Goal: Information Seeking & Learning: Compare options

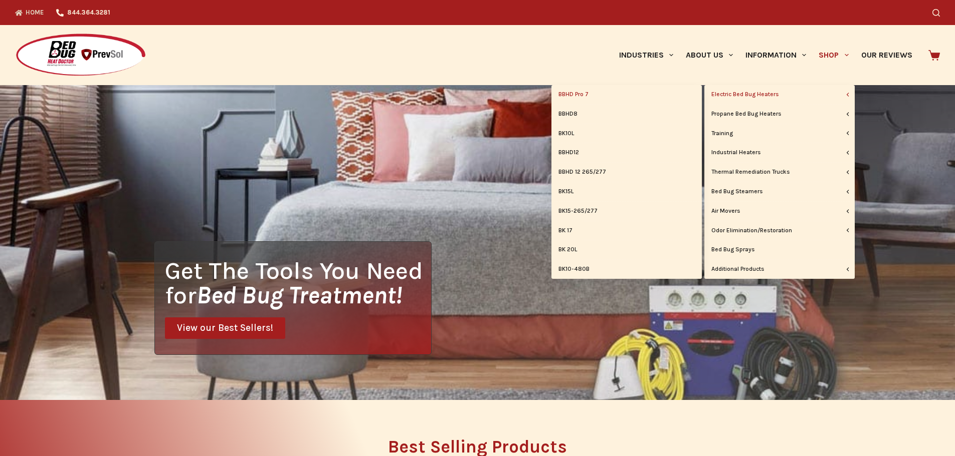
click at [571, 94] on link "BBHD Pro 7" at bounding box center [626, 94] width 150 height 19
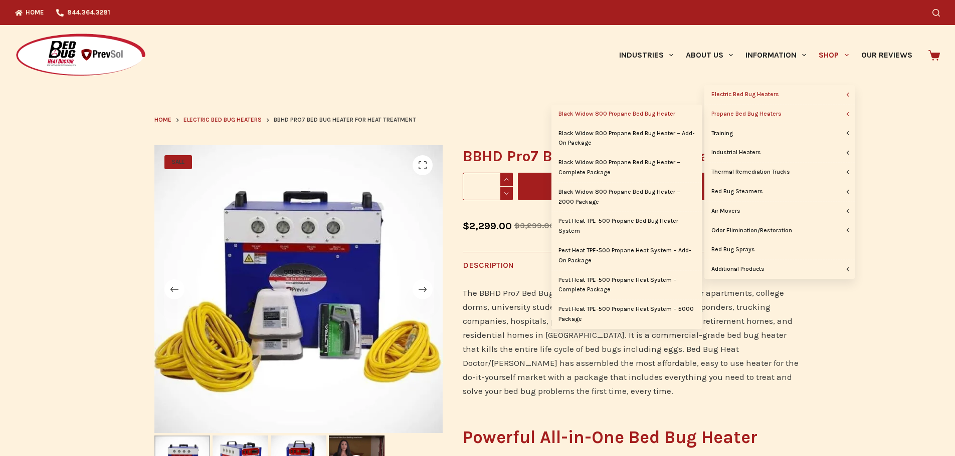
click at [647, 116] on link "Black Widow 800 Propane Bed Bug Heater" at bounding box center [626, 114] width 150 height 19
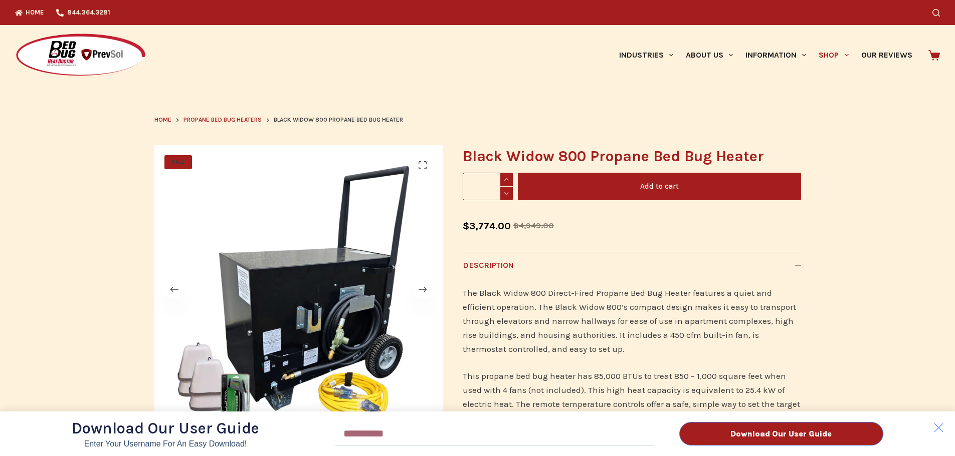
click at [831, 52] on div "Download Our User Guide Enter Your Username for an Easy Download! Email Downloa…" at bounding box center [477, 228] width 955 height 456
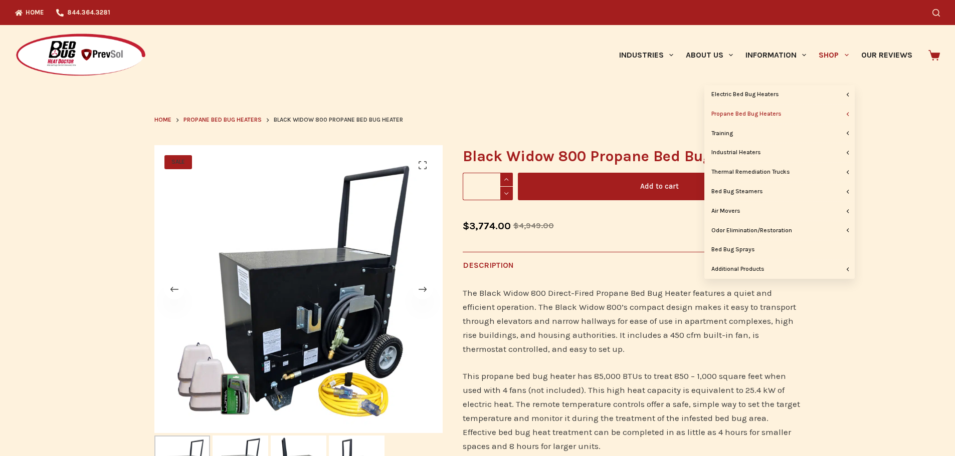
click at [831, 54] on link "Shop" at bounding box center [833, 55] width 42 height 60
click at [736, 251] on link "Bed Bug Sprays" at bounding box center [779, 250] width 150 height 19
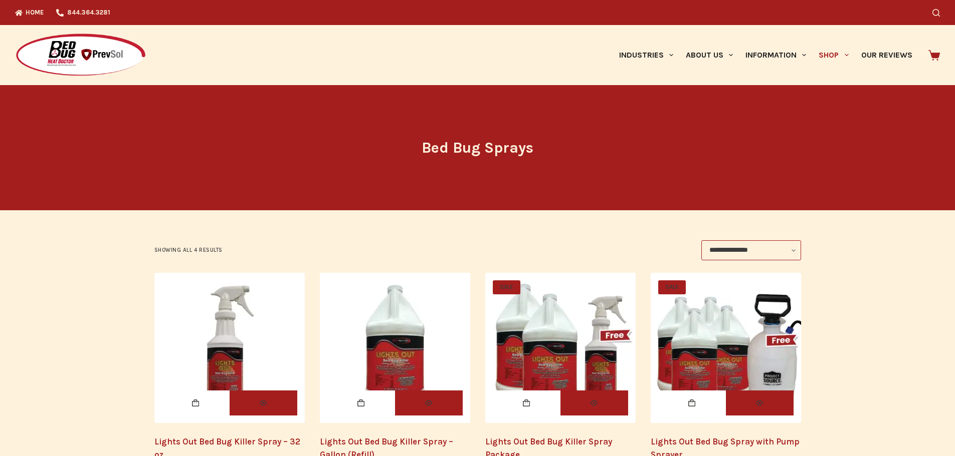
click at [245, 345] on img "Lights Out Bed Bug Killer Spray - 32 oz." at bounding box center [229, 348] width 150 height 150
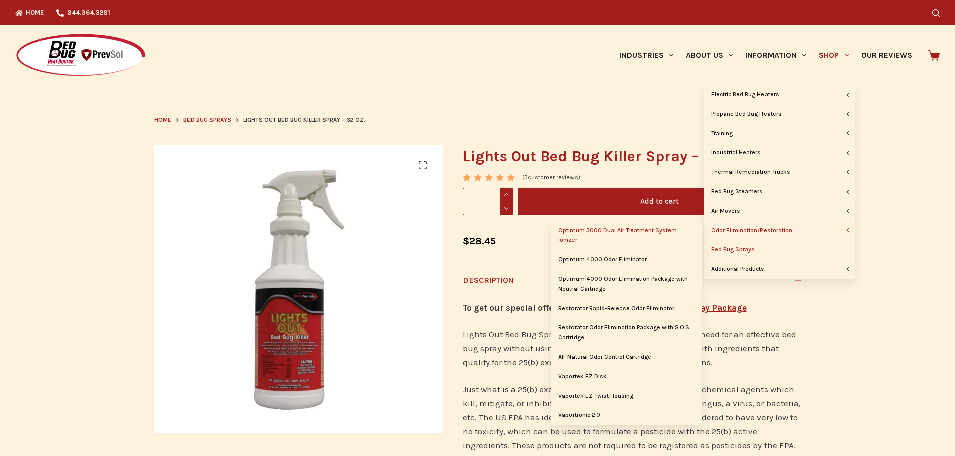
click at [670, 232] on link "Optimum 3000 Dual Air Treatment System Ionizer" at bounding box center [626, 235] width 150 height 29
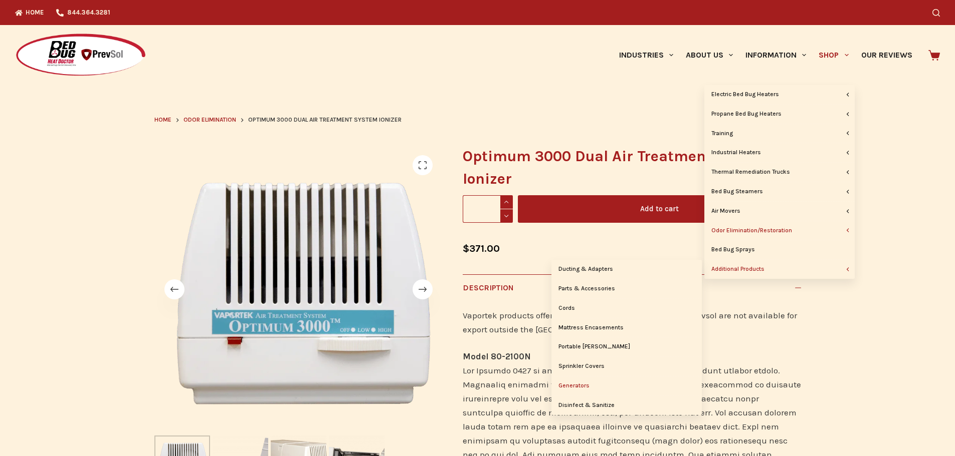
click at [575, 384] on link "Generators" at bounding box center [626, 386] width 150 height 19
click at [585, 384] on link "Generators" at bounding box center [626, 386] width 150 height 19
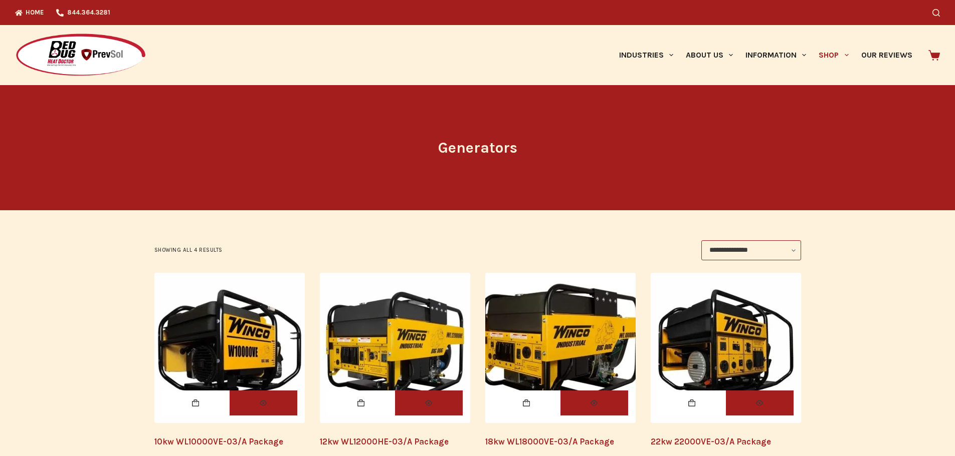
click at [227, 347] on img "10kw WL10000VE-03/A Package" at bounding box center [229, 348] width 150 height 150
click at [375, 364] on img "12kw WL12000HE-03/A Package" at bounding box center [395, 348] width 150 height 150
click at [562, 369] on img "18kw WL18000VE-03/A Package" at bounding box center [560, 348] width 150 height 150
click at [726, 340] on img "22kw 22000VE-03/A Package" at bounding box center [725, 348] width 150 height 150
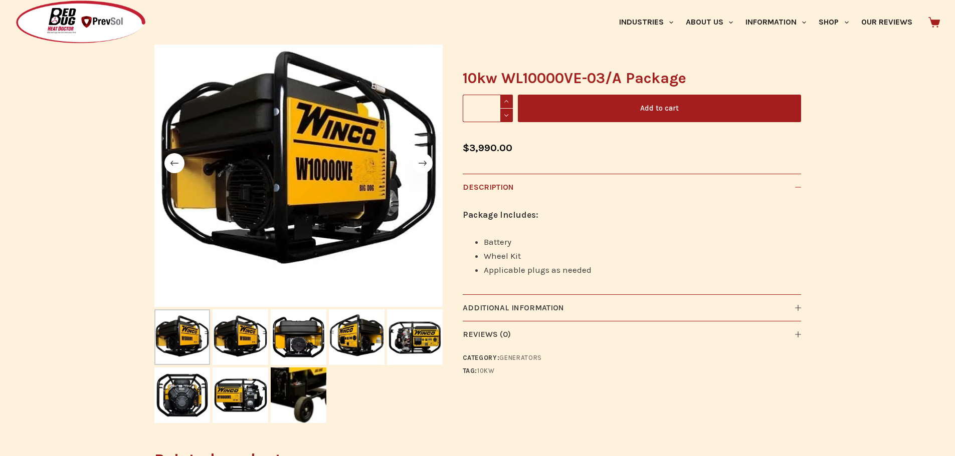
scroll to position [125, 0]
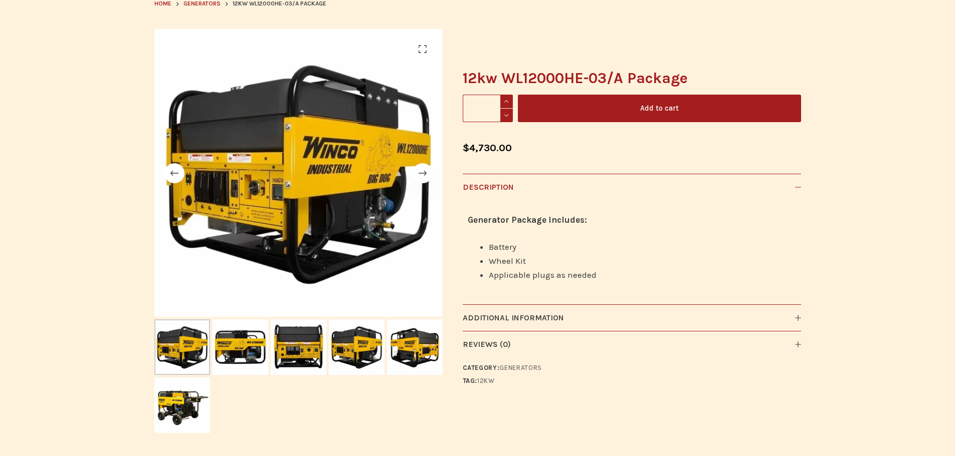
scroll to position [107, 0]
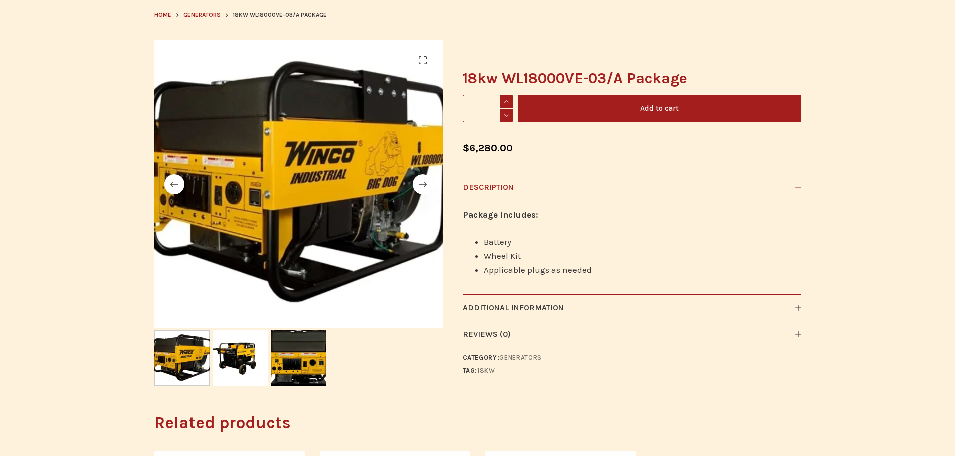
scroll to position [92, 0]
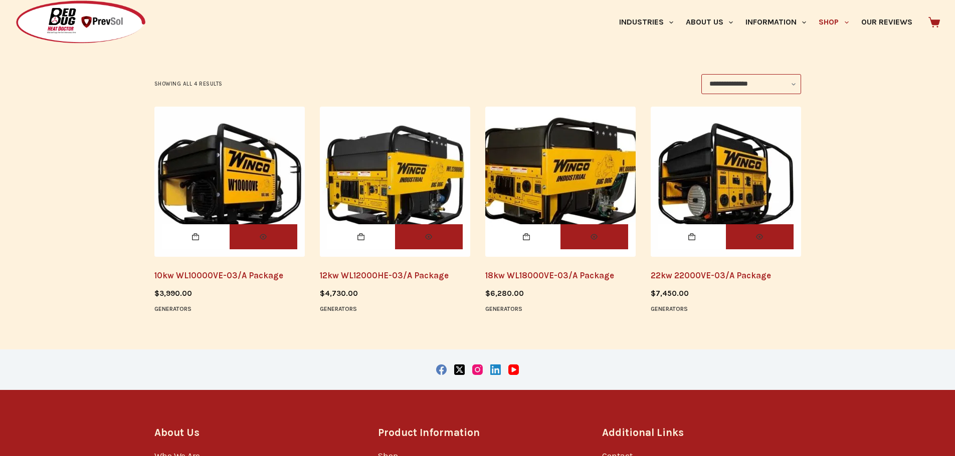
scroll to position [174, 0]
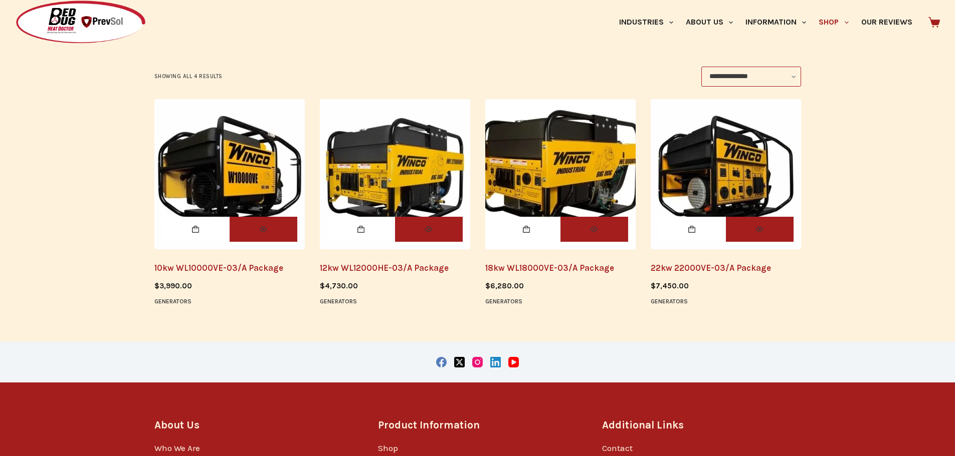
click at [188, 143] on img "10kw WL10000VE-03/A Package" at bounding box center [229, 174] width 150 height 150
